Goal: Task Accomplishment & Management: Manage account settings

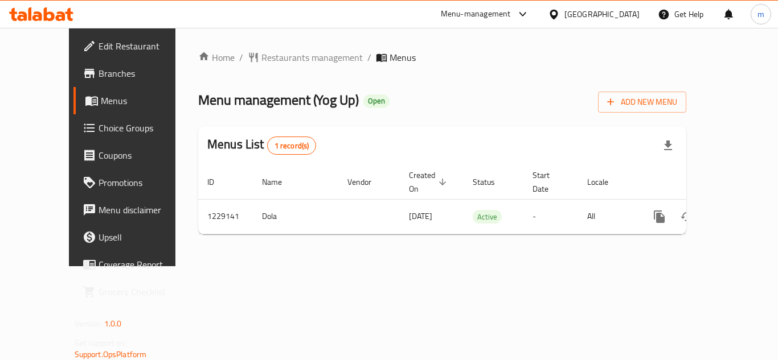
click at [584, 16] on div "[GEOGRAPHIC_DATA]" at bounding box center [601, 14] width 75 height 13
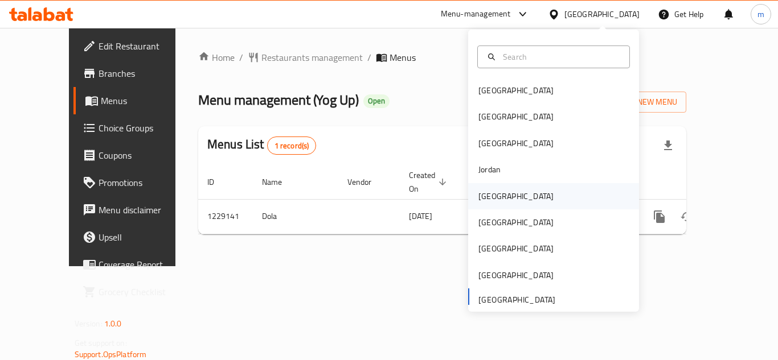
click at [525, 198] on div "[GEOGRAPHIC_DATA]" at bounding box center [553, 196] width 171 height 26
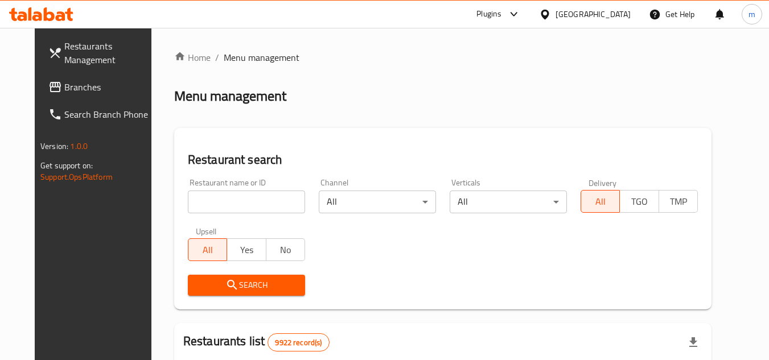
click at [64, 91] on span "Branches" at bounding box center [109, 87] width 90 height 14
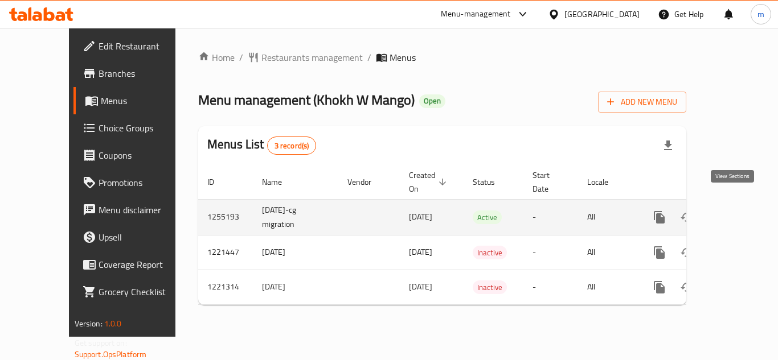
click at [737, 211] on icon "enhanced table" at bounding box center [741, 218] width 14 height 14
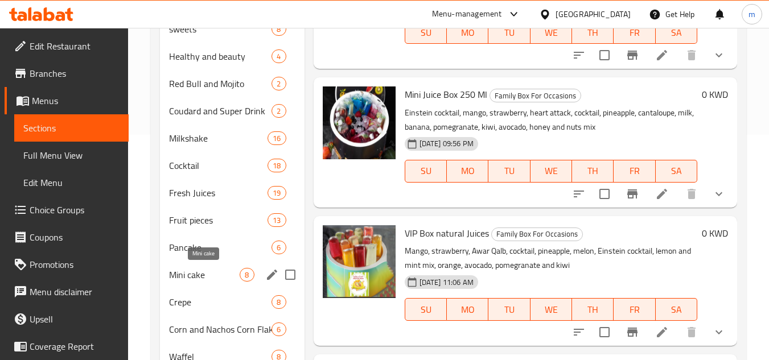
scroll to position [228, 0]
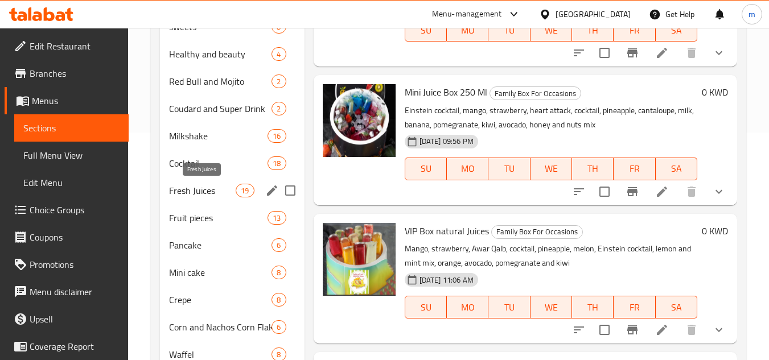
click at [200, 190] on span "Fresh Juices" at bounding box center [202, 191] width 67 height 14
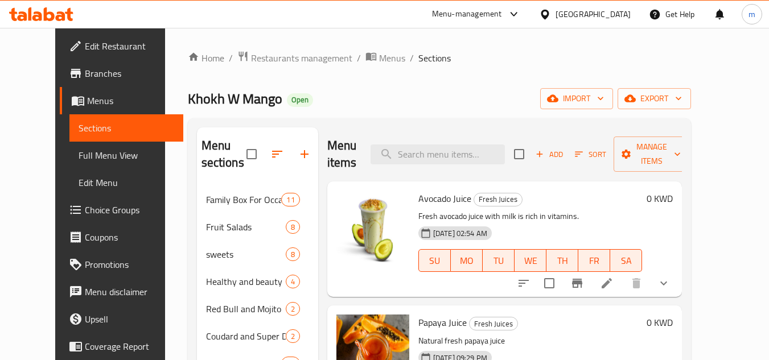
click at [619, 12] on div "[GEOGRAPHIC_DATA]" at bounding box center [593, 14] width 75 height 13
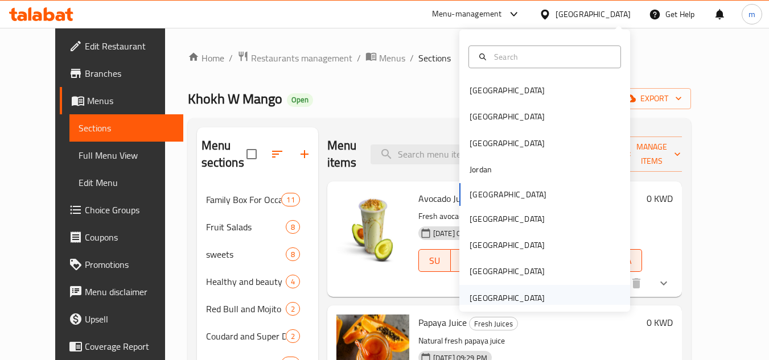
click at [510, 300] on div "United Arab Emirates" at bounding box center [507, 298] width 75 height 13
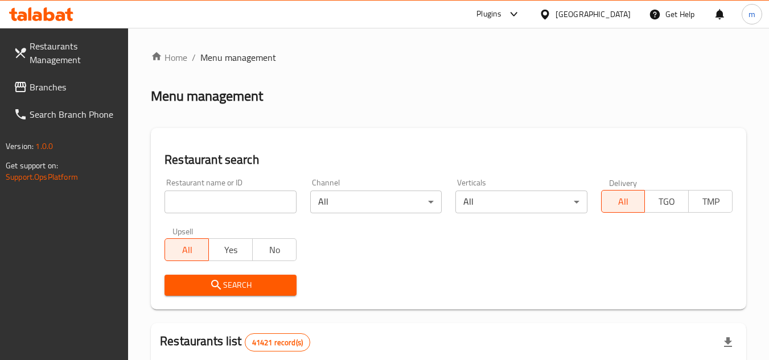
click at [32, 89] on span "Branches" at bounding box center [75, 87] width 90 height 14
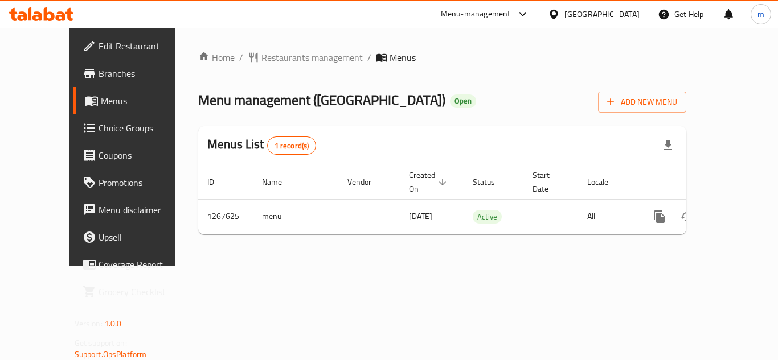
click at [617, 11] on div "[GEOGRAPHIC_DATA]" at bounding box center [601, 14] width 75 height 13
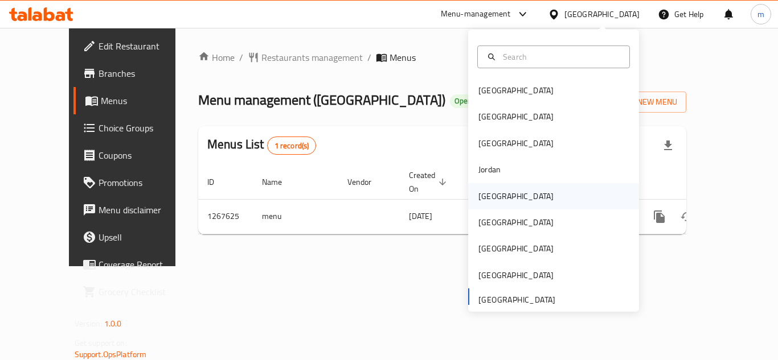
click at [520, 195] on div "[GEOGRAPHIC_DATA]" at bounding box center [553, 196] width 171 height 26
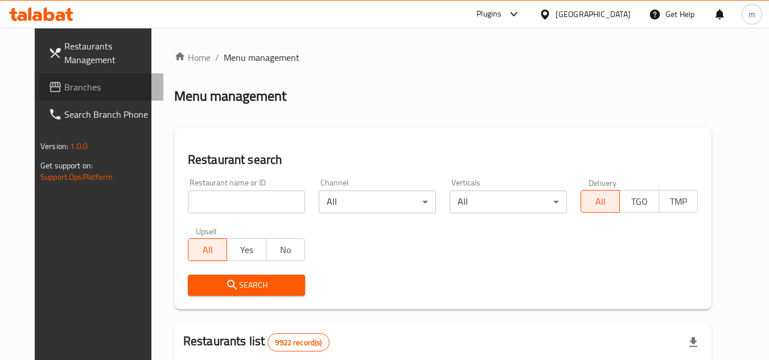
click at [64, 85] on span "Branches" at bounding box center [109, 87] width 90 height 14
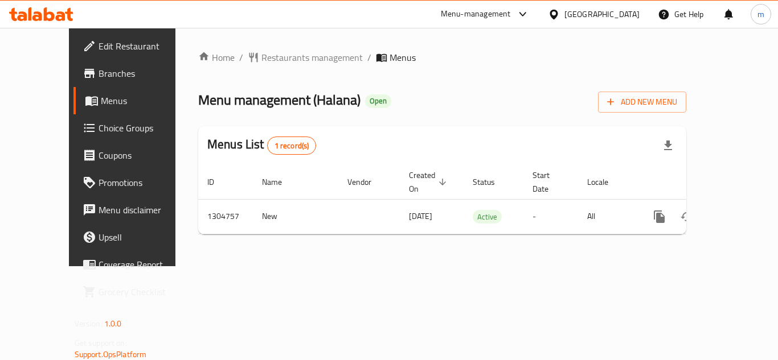
click at [98, 49] on span "Edit Restaurant" at bounding box center [143, 46] width 91 height 14
click at [98, 47] on span "Edit Restaurant" at bounding box center [143, 46] width 91 height 14
